Goal: Task Accomplishment & Management: Use online tool/utility

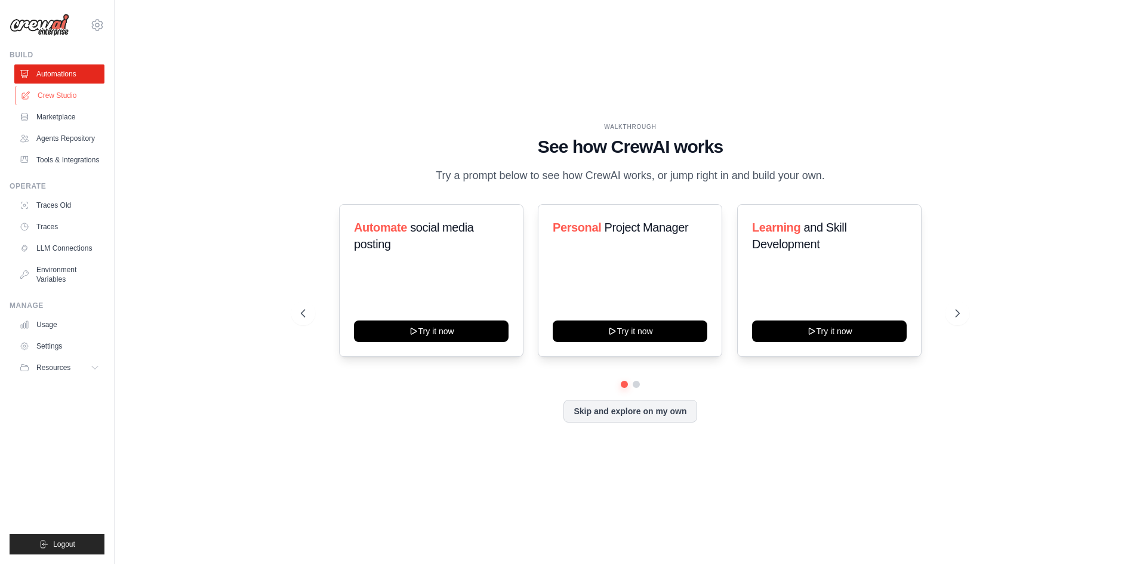
click at [69, 99] on link "Crew Studio" at bounding box center [61, 95] width 90 height 19
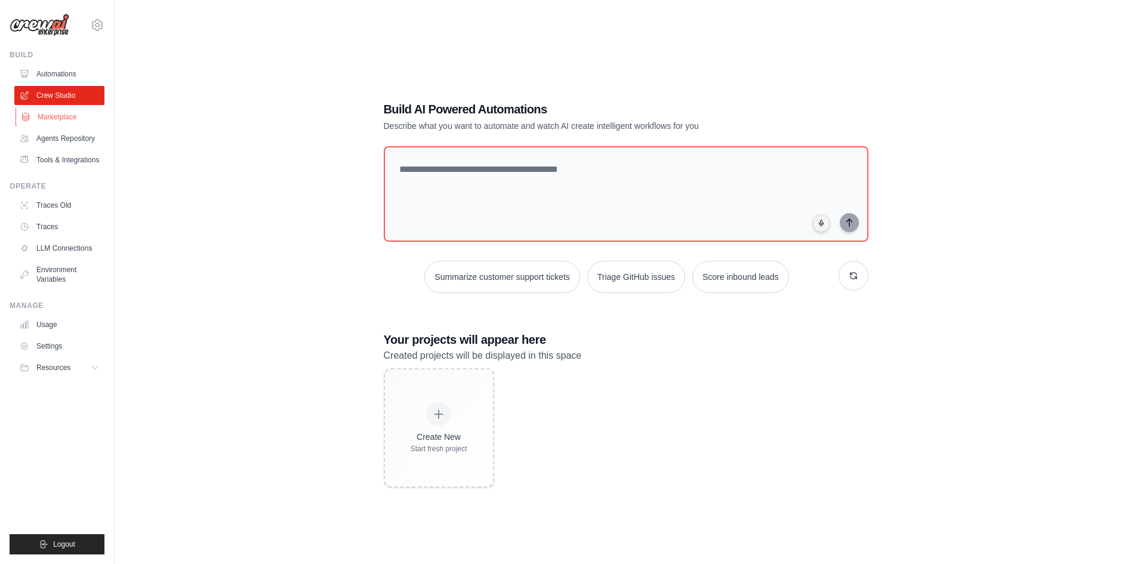
click at [68, 118] on link "Marketplace" at bounding box center [61, 116] width 90 height 19
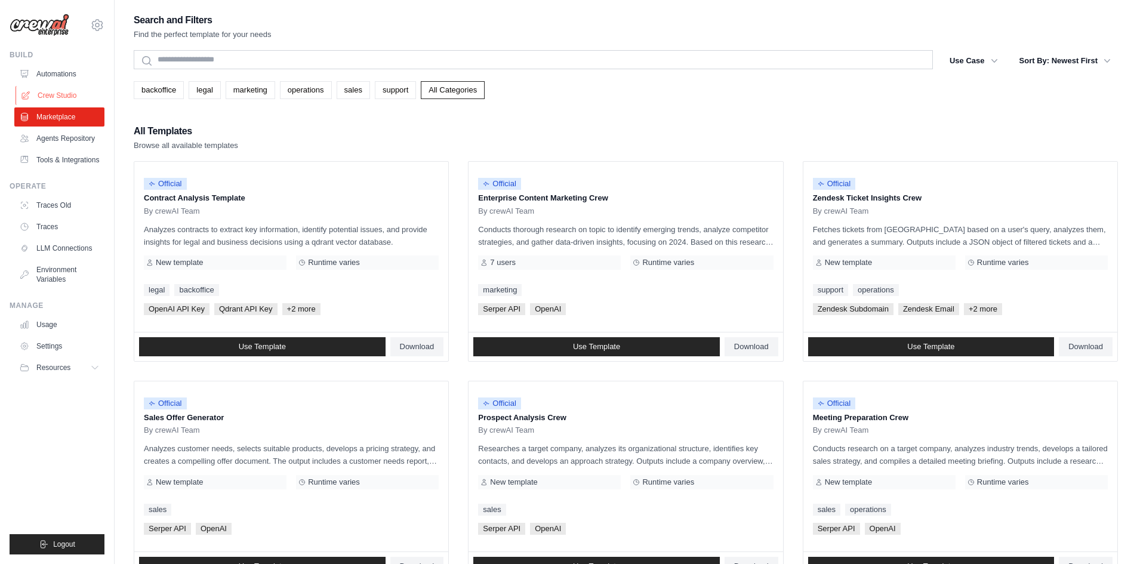
click at [68, 98] on link "Crew Studio" at bounding box center [61, 95] width 90 height 19
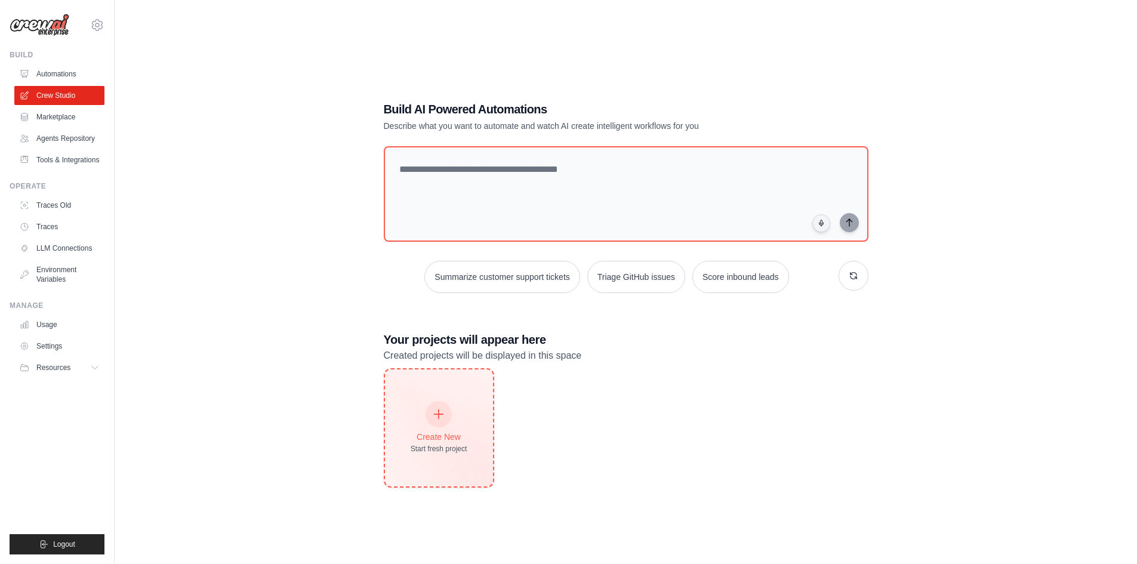
click at [461, 465] on div "Create New Start fresh project" at bounding box center [439, 427] width 108 height 117
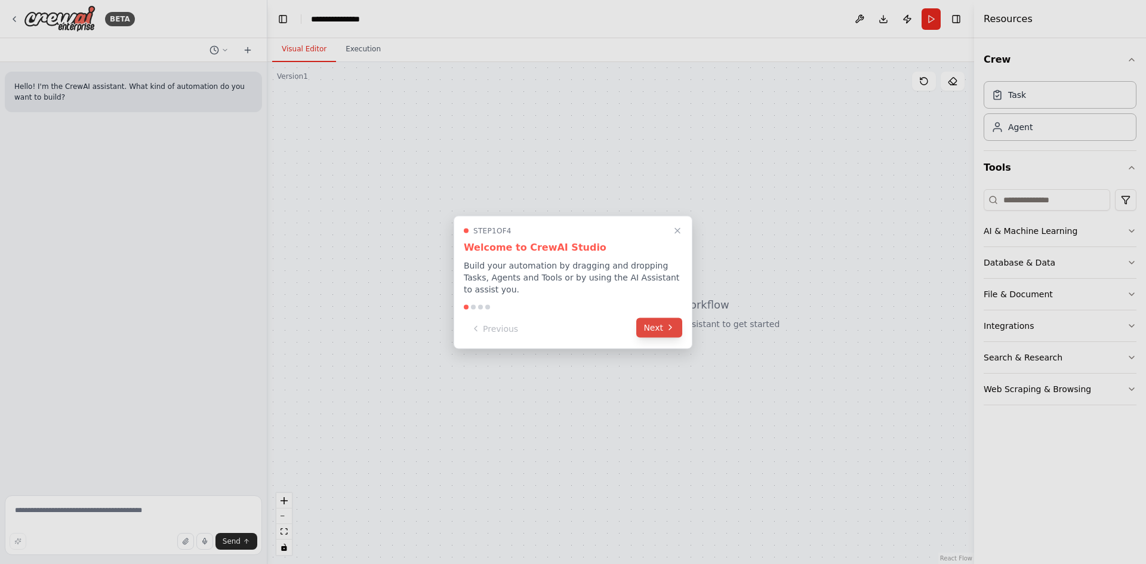
click at [667, 328] on button "Next" at bounding box center [659, 327] width 46 height 20
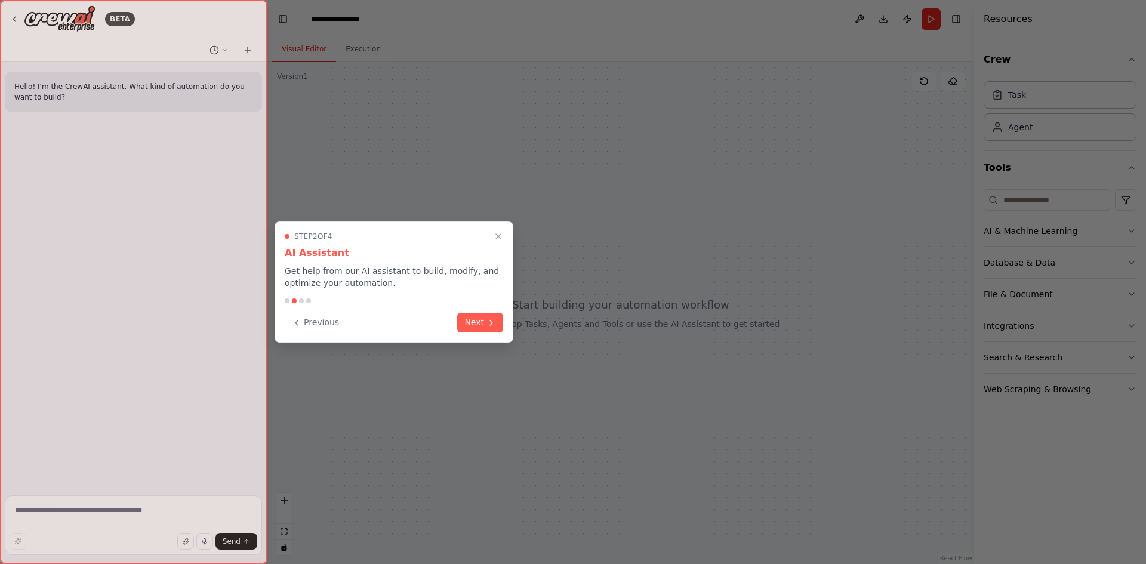
click at [455, 320] on div "Previous Next" at bounding box center [394, 323] width 218 height 20
click at [477, 320] on button "Next" at bounding box center [480, 322] width 46 height 20
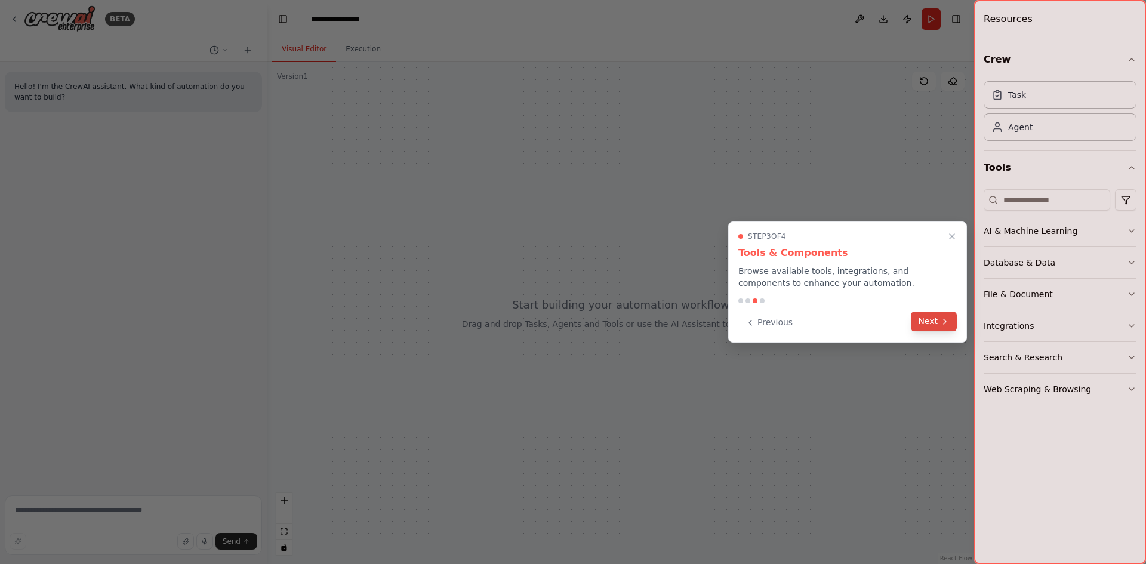
click at [940, 326] on icon at bounding box center [945, 322] width 10 height 10
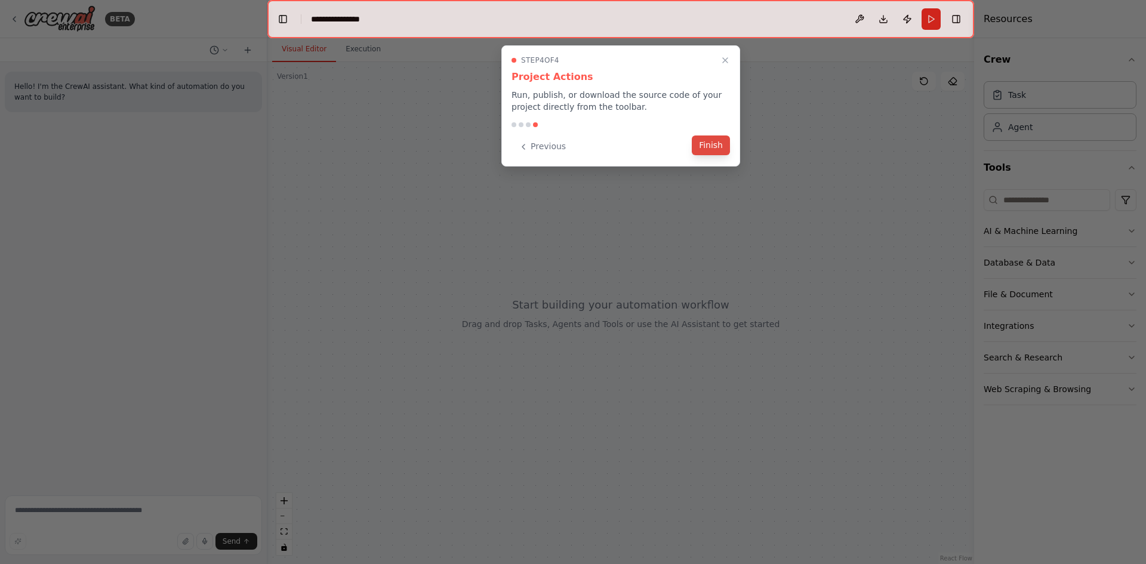
click at [709, 148] on button "Finish" at bounding box center [711, 145] width 38 height 20
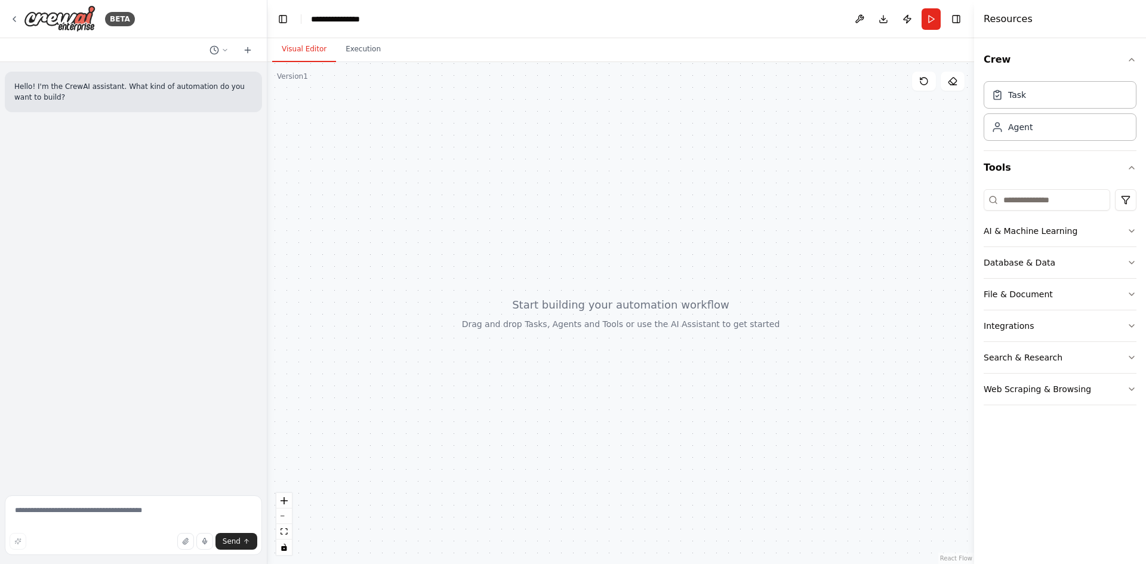
drag, startPoint x: 536, startPoint y: 312, endPoint x: 609, endPoint y: 340, distance: 77.8
click at [593, 335] on div at bounding box center [620, 313] width 707 height 502
click at [609, 340] on div at bounding box center [620, 313] width 707 height 502
click at [363, 63] on div at bounding box center [620, 313] width 707 height 502
click at [359, 52] on button "Execution" at bounding box center [363, 49] width 54 height 25
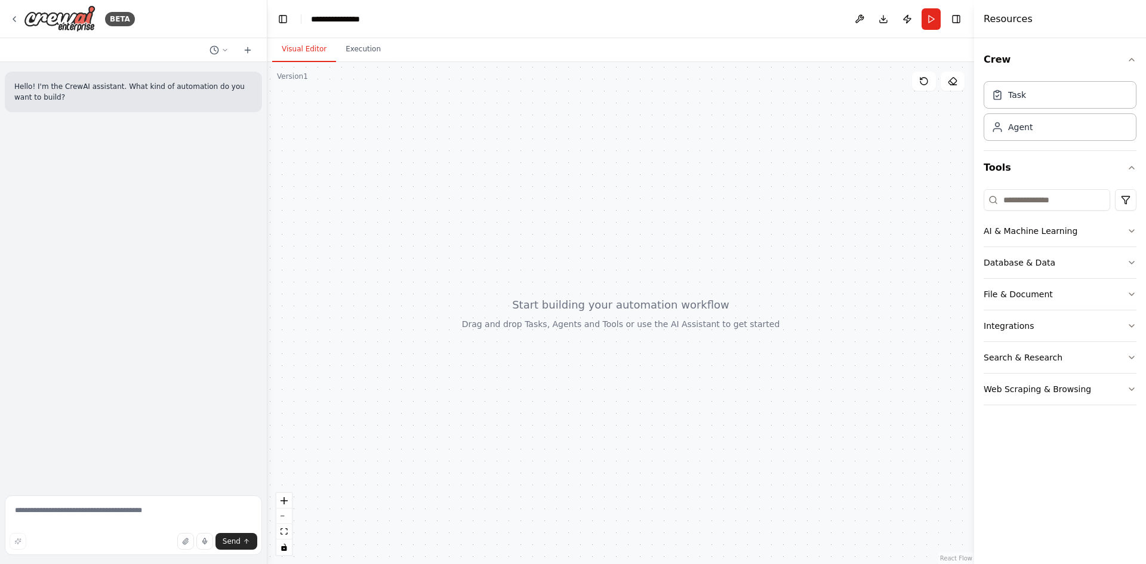
click at [308, 45] on button "Visual Editor" at bounding box center [304, 49] width 64 height 25
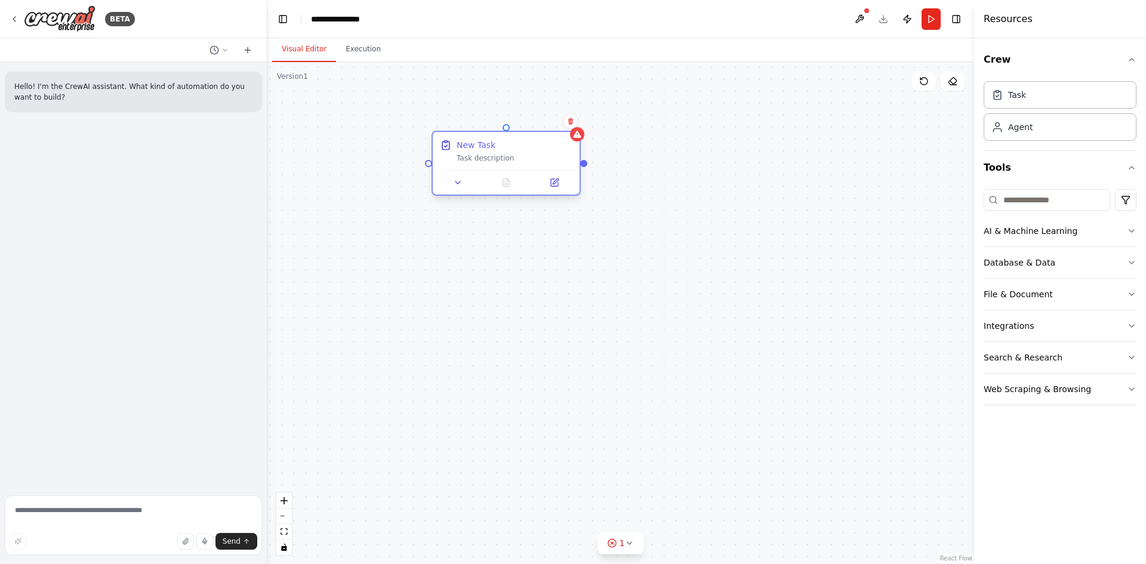
drag, startPoint x: 746, startPoint y: 174, endPoint x: 502, endPoint y: 164, distance: 244.3
click at [502, 164] on div "New Task Task description" at bounding box center [506, 151] width 147 height 38
click at [1021, 238] on button "AI & Machine Learning" at bounding box center [1060, 230] width 153 height 31
